Goal: Navigation & Orientation: Find specific page/section

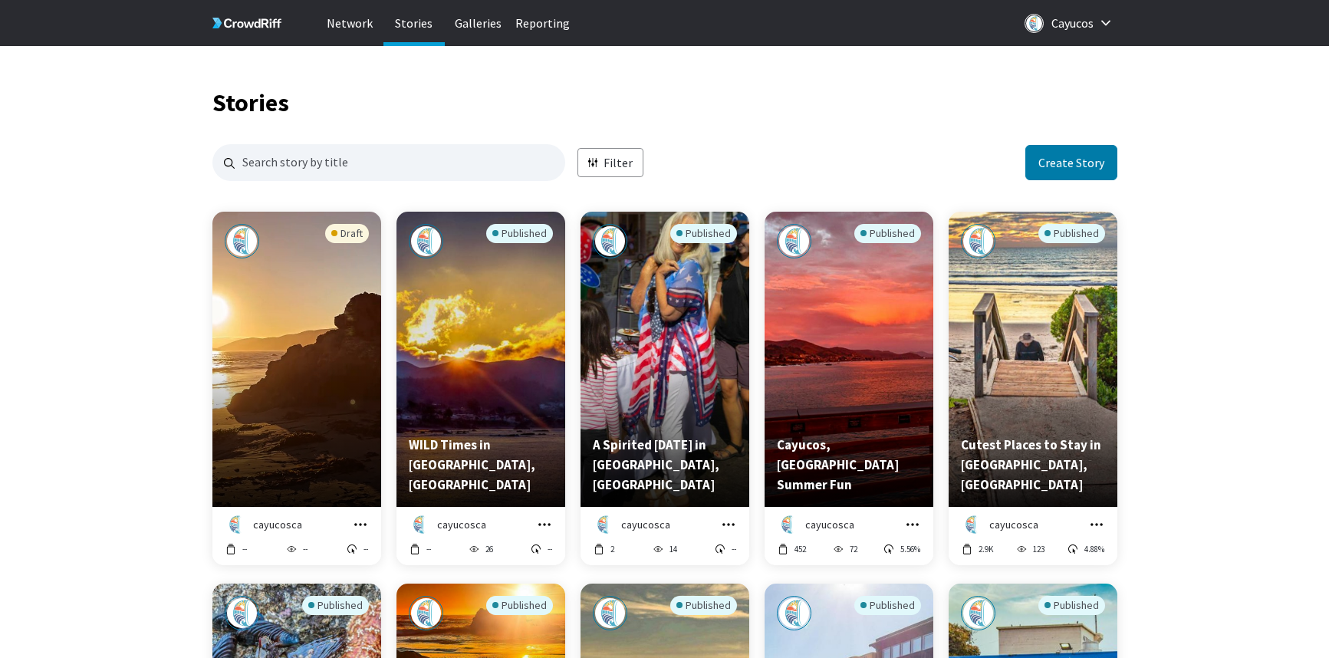
scroll to position [4092, 905]
click at [347, 17] on p "Network" at bounding box center [349, 23] width 61 height 46
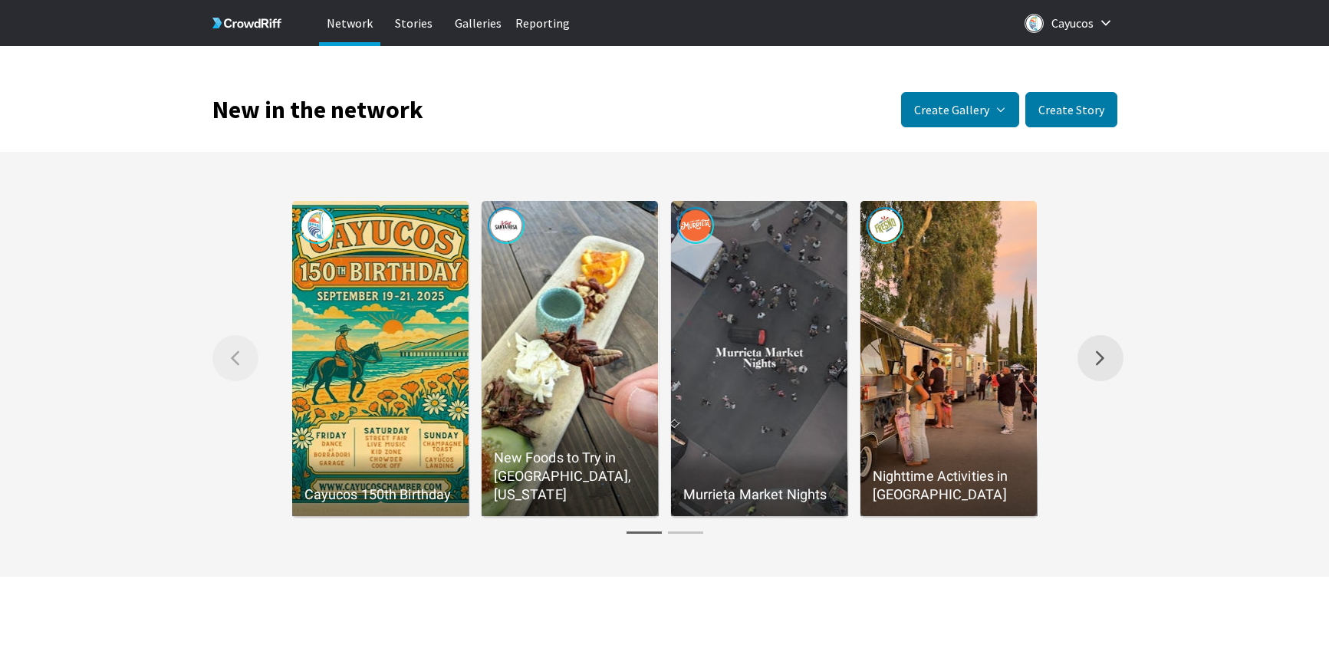
click at [1101, 358] on icon "Right arrow Scroll the gallery to the right." at bounding box center [1100, 358] width 8 height 15
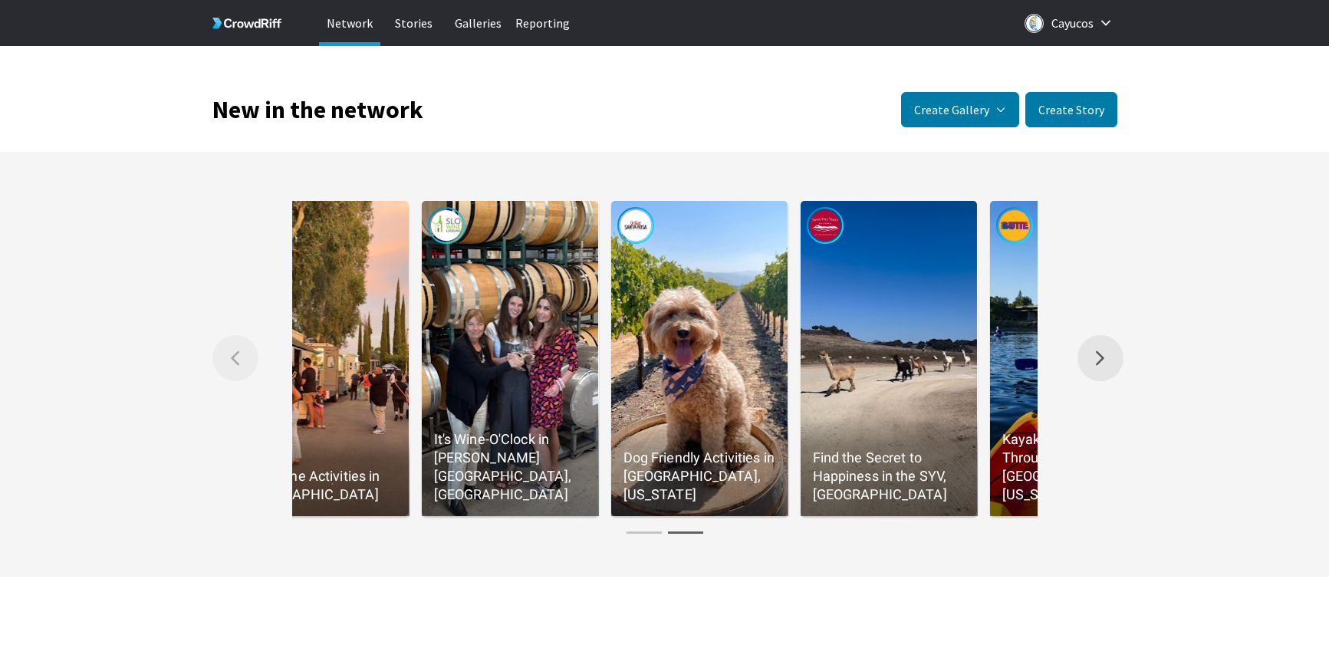
scroll to position [0, 758]
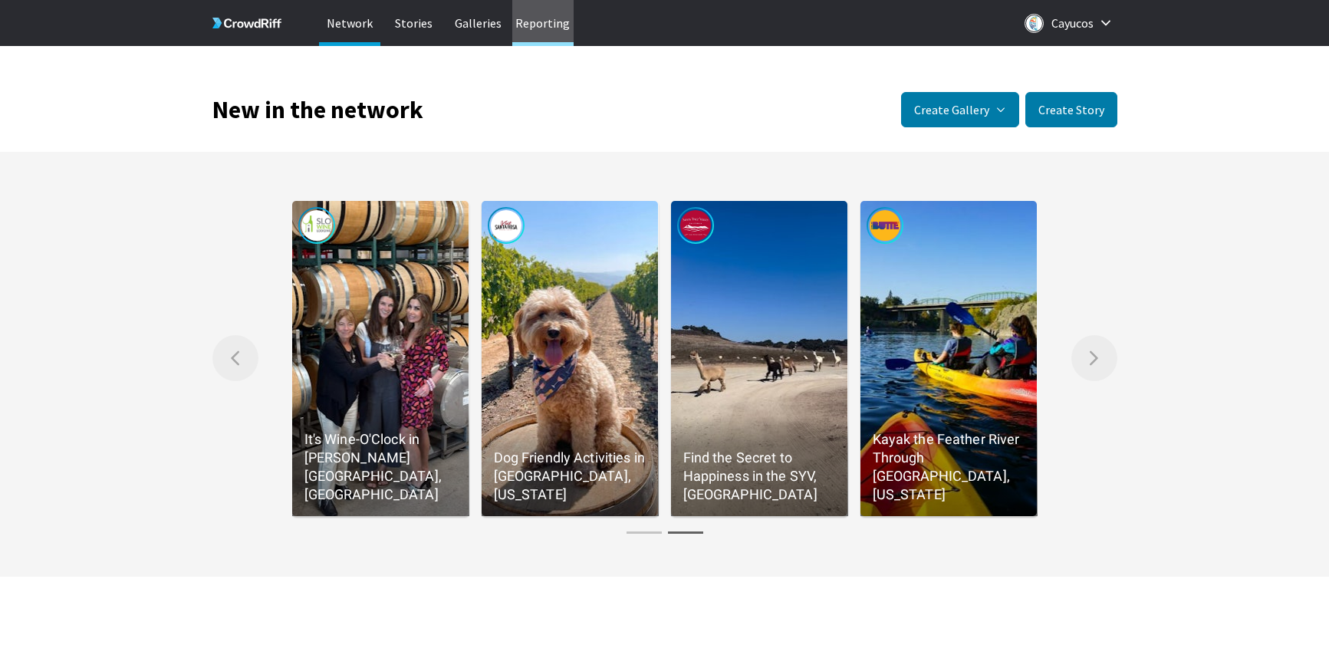
click at [547, 29] on p "Reporting" at bounding box center [542, 23] width 61 height 46
